Goal: Task Accomplishment & Management: Manage account settings

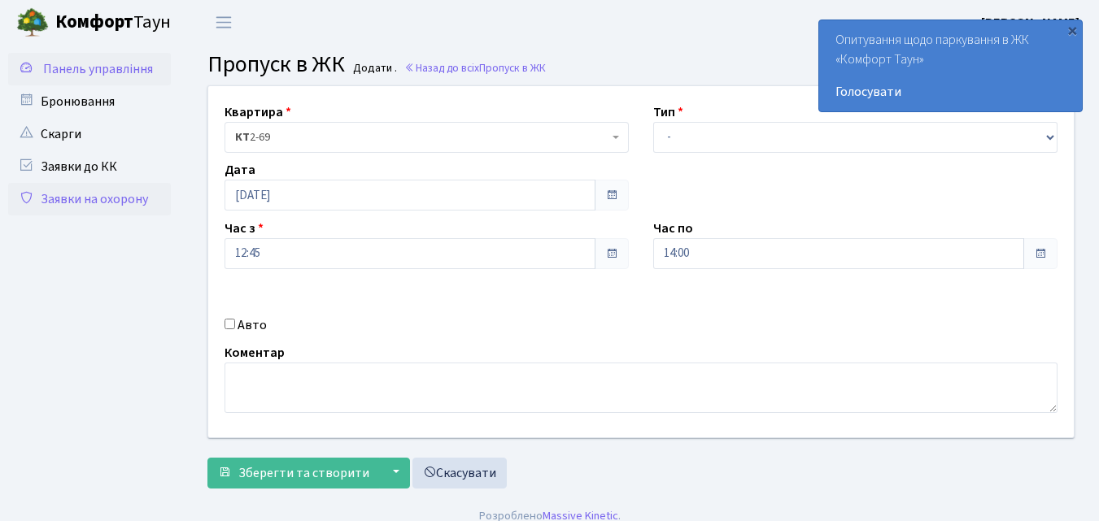
click at [81, 72] on span "Панель управління" at bounding box center [98, 69] width 110 height 18
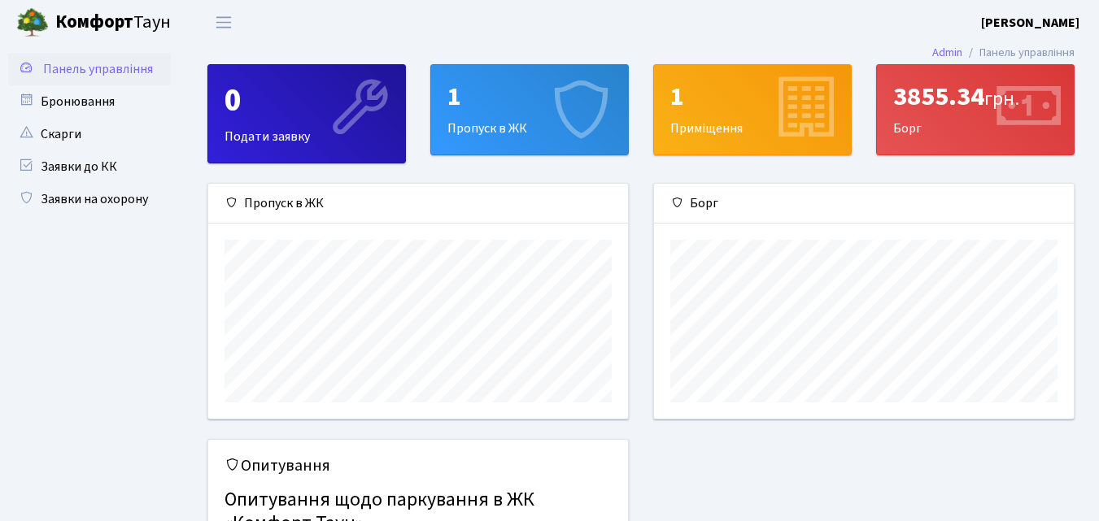
scroll to position [235, 420]
click at [507, 107] on div "1" at bounding box center [529, 96] width 164 height 31
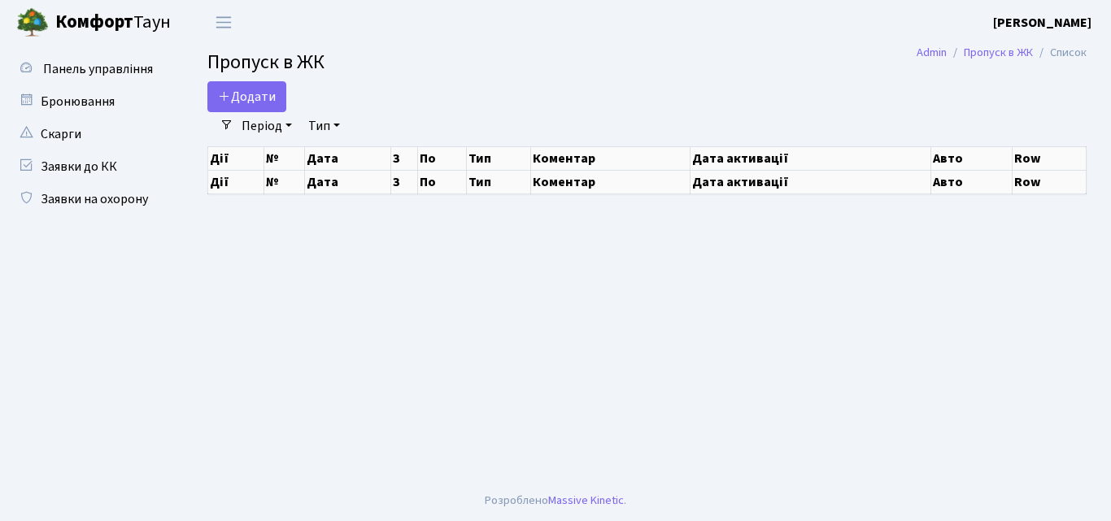
click at [440, 284] on main "Admin Пропуск в ЖК Список Пропуск в ЖК Додати Фільтри Період Тип - Доставка Так…" at bounding box center [647, 263] width 928 height 436
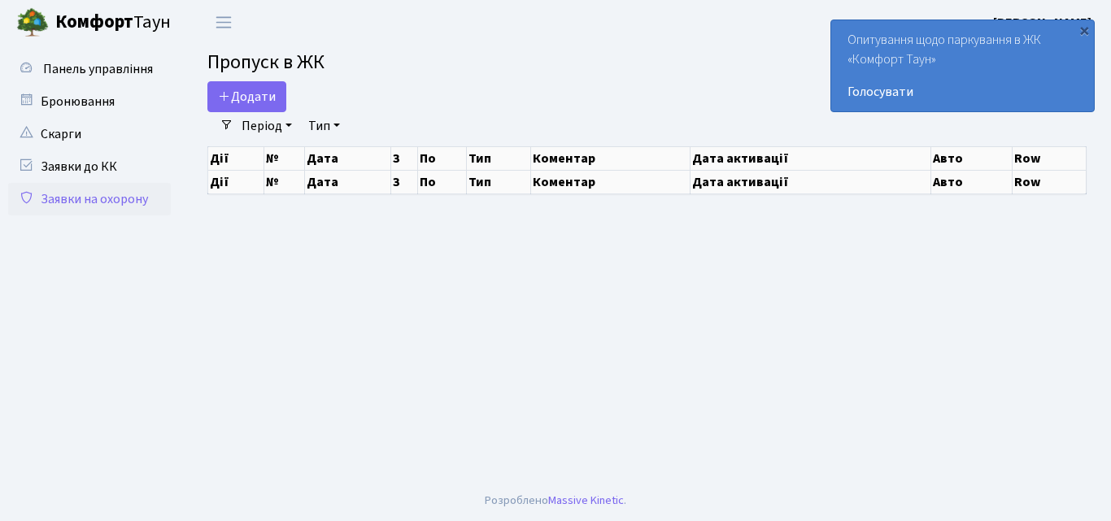
select select "25"
